Goal: Information Seeking & Learning: Learn about a topic

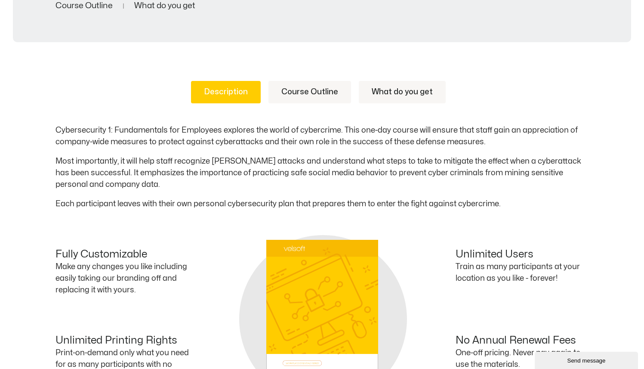
click at [297, 92] on link "Course Outline" at bounding box center [310, 92] width 83 height 22
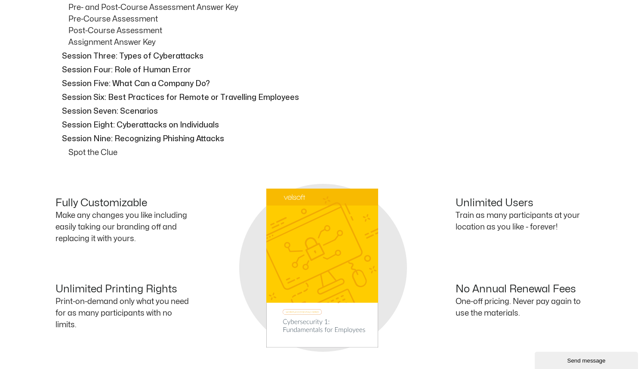
scroll to position [965, 0]
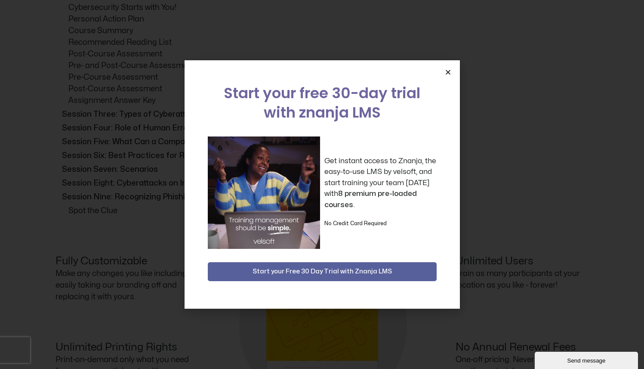
click at [448, 69] on icon "Close" at bounding box center [448, 72] width 6 height 6
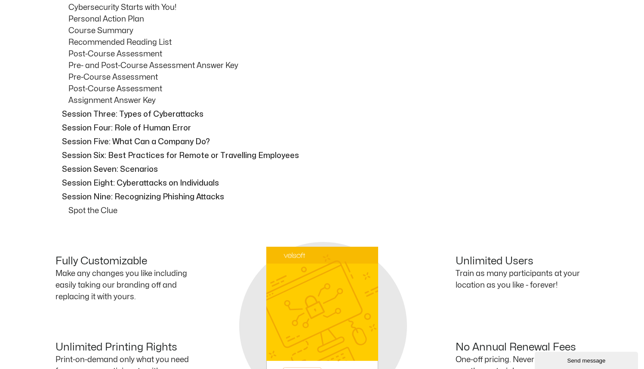
scroll to position [229, 0]
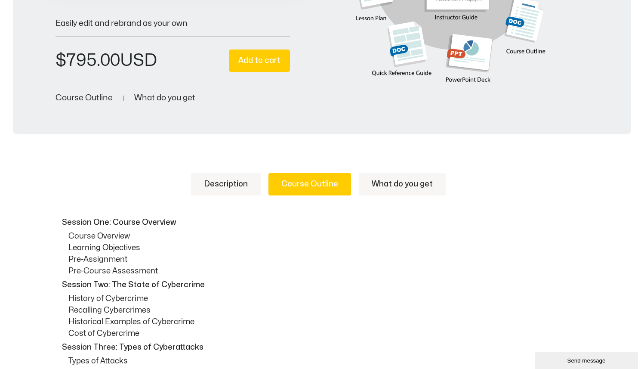
click at [400, 188] on link "What do you get" at bounding box center [402, 184] width 87 height 22
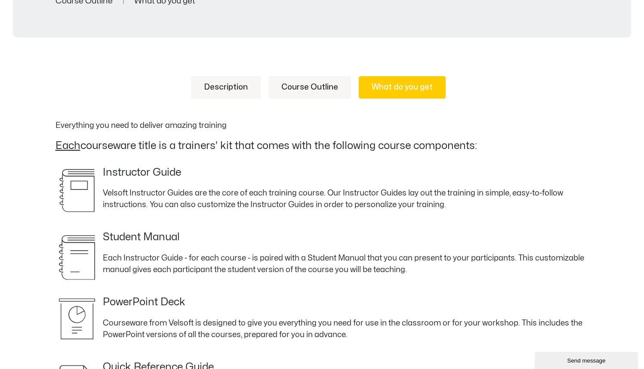
scroll to position [311, 0]
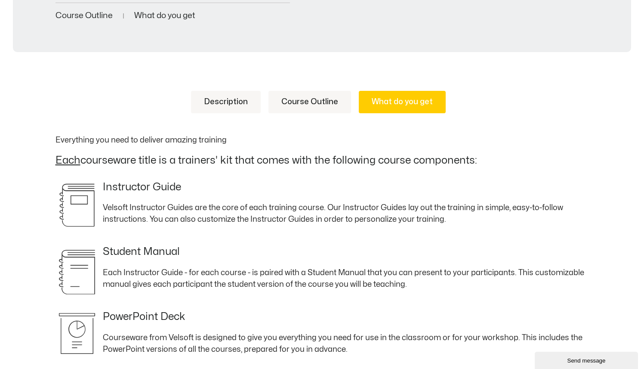
click at [240, 106] on link "Description" at bounding box center [226, 102] width 70 height 22
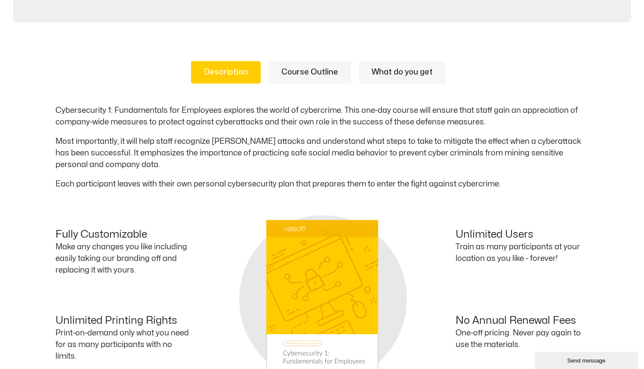
scroll to position [320, 0]
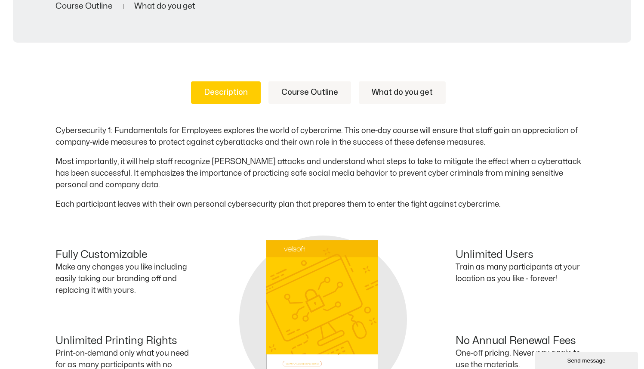
click at [304, 94] on link "Course Outline" at bounding box center [310, 92] width 83 height 22
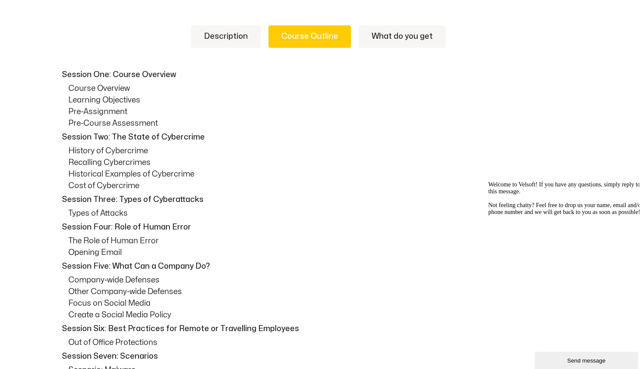
scroll to position [356, 0]
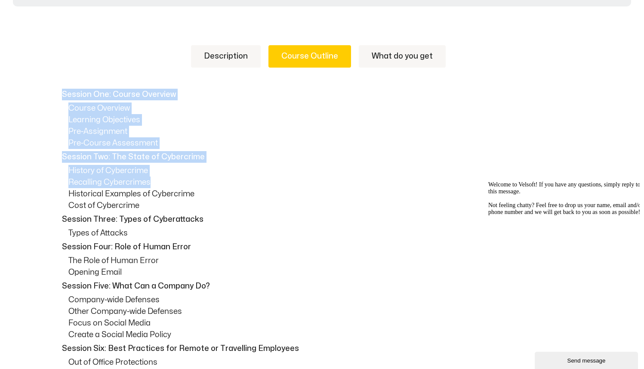
drag, startPoint x: 62, startPoint y: 94, endPoint x: 227, endPoint y: 178, distance: 184.6
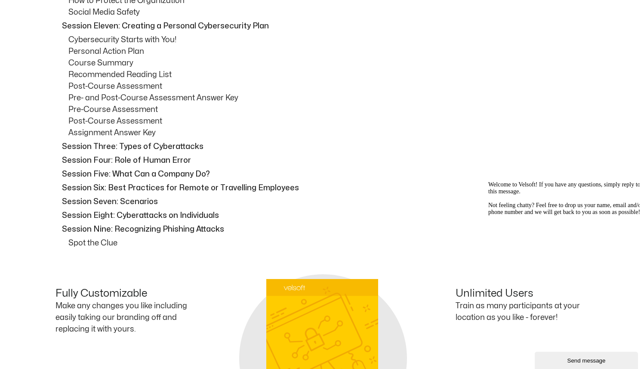
scroll to position [933, 0]
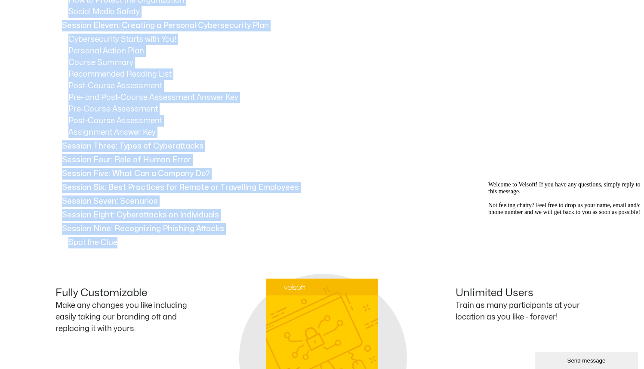
click at [130, 237] on p "Spot the Clue" at bounding box center [328, 243] width 521 height 12
copy div "Session One: Course Overview Course Overview Learning Objectives Pre-Assignment…"
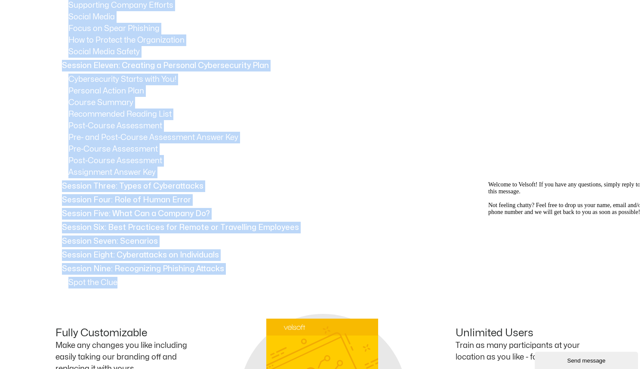
scroll to position [892, 0]
